Goal: Task Accomplishment & Management: Manage account settings

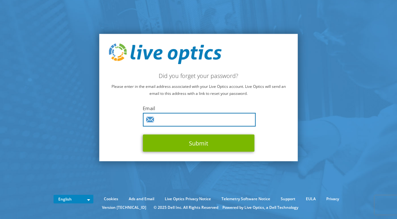
click at [206, 120] on input "text" at bounding box center [199, 120] width 113 height 14
type input "matt.jennings@sjc.ox.ac.uk"
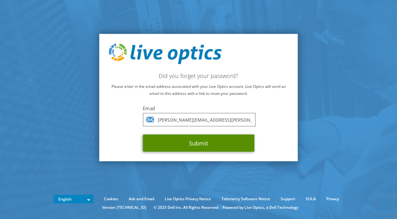
click at [202, 144] on button "Submit" at bounding box center [198, 143] width 111 height 17
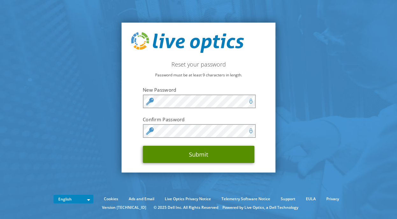
click at [173, 151] on button "Submit" at bounding box center [198, 154] width 111 height 17
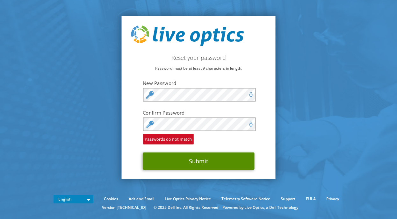
click at [156, 163] on button "Submit" at bounding box center [198, 160] width 111 height 17
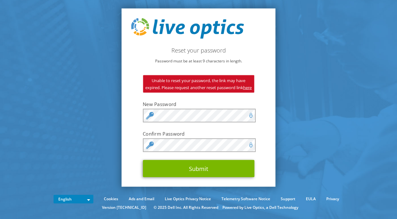
click at [212, 107] on label "New Password" at bounding box center [198, 104] width 111 height 6
click at [243, 90] on link "here" at bounding box center [247, 88] width 9 height 6
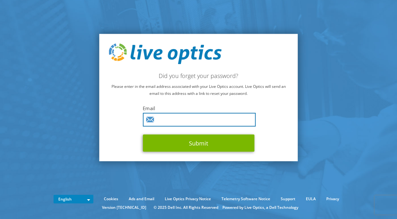
click at [190, 120] on input "text" at bounding box center [199, 120] width 113 height 14
type input "matt.jennings@sjc.ox.ac.uk"
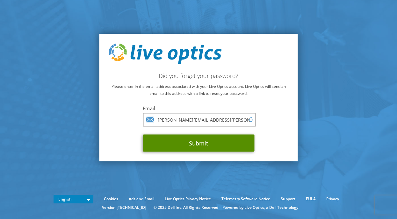
click at [192, 142] on button "Submit" at bounding box center [198, 143] width 111 height 17
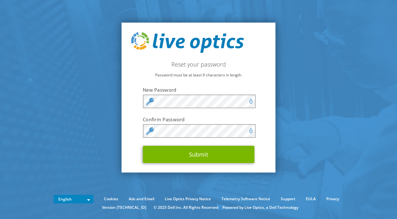
click at [130, 138] on div "Reset your password Password must be at least 9 characters in length. New Passw…" at bounding box center [199, 98] width 154 height 150
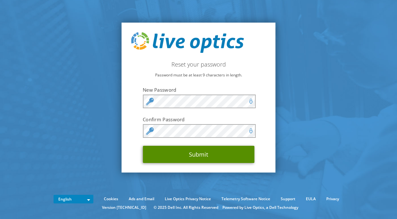
click at [171, 151] on button "Submit" at bounding box center [198, 154] width 111 height 17
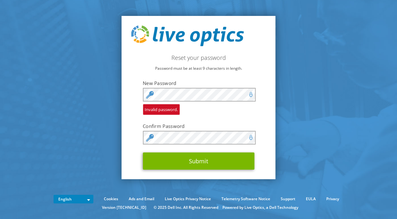
click at [119, 117] on section "Reset your password Password must be at least 9 characters in length. New Passw…" at bounding box center [198, 97] width 397 height 195
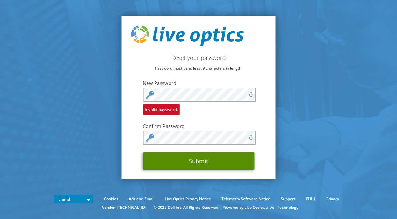
click at [159, 166] on button "Submit" at bounding box center [198, 160] width 111 height 17
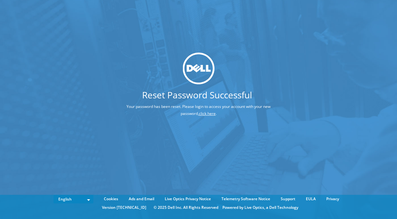
click at [211, 115] on link "click here" at bounding box center [207, 113] width 17 height 5
